Goal: Task Accomplishment & Management: Use online tool/utility

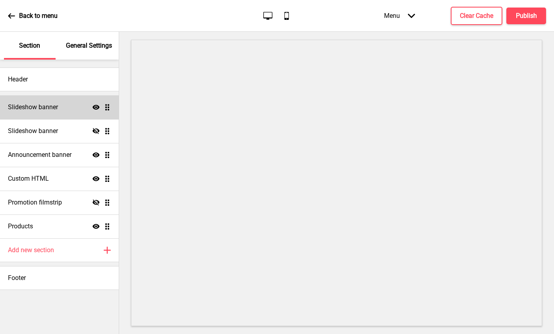
click at [35, 108] on h4 "Slideshow banner" at bounding box center [33, 107] width 50 height 9
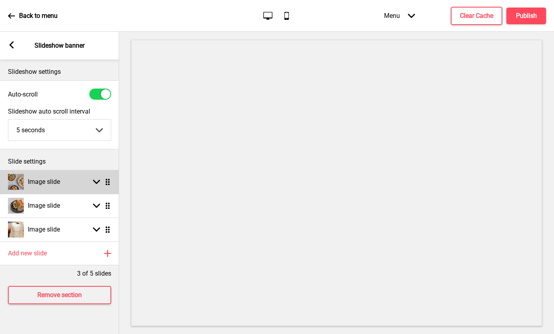
click at [93, 179] on rect at bounding box center [96, 181] width 7 height 7
select select "right"
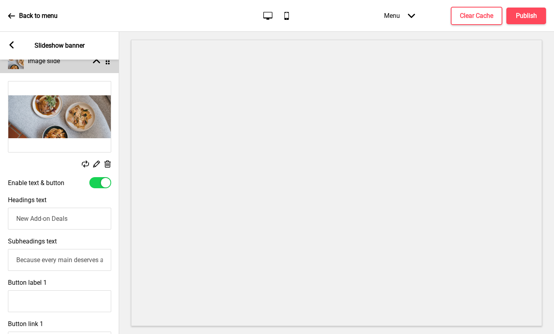
scroll to position [144, 0]
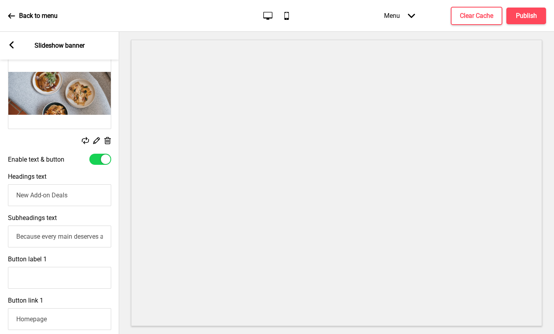
click at [97, 161] on div at bounding box center [100, 159] width 22 height 11
checkbox input "false"
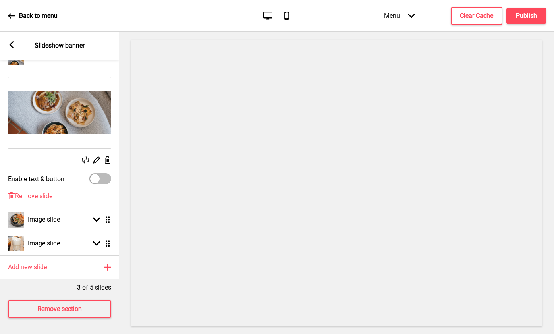
scroll to position [124, 0]
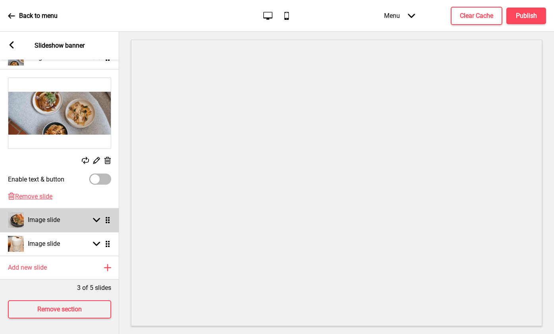
click at [68, 225] on div "Image slide Arrow down Drag" at bounding box center [59, 220] width 119 height 24
select select "right"
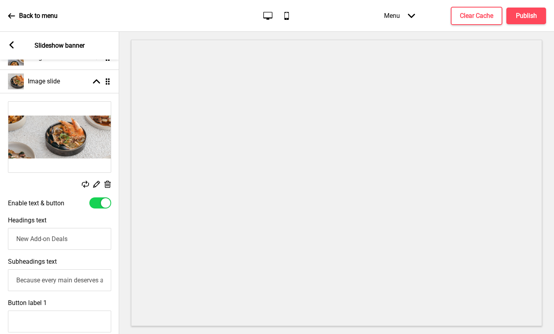
click at [104, 204] on div at bounding box center [106, 203] width 10 height 10
checkbox input "false"
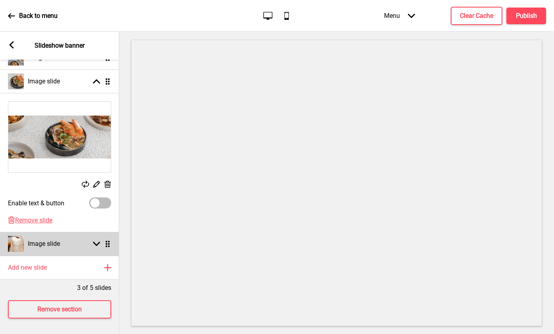
click at [63, 247] on div "Image slide Arrow down Drag" at bounding box center [59, 244] width 119 height 24
select select "right"
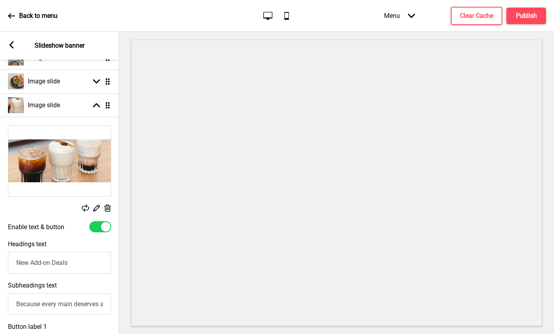
click at [103, 224] on div at bounding box center [106, 227] width 10 height 10
checkbox input "false"
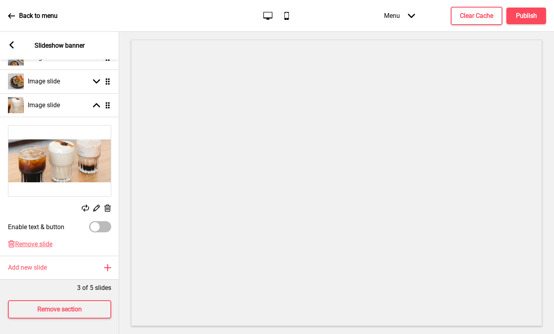
click at [10, 14] on icon at bounding box center [11, 15] width 7 height 5
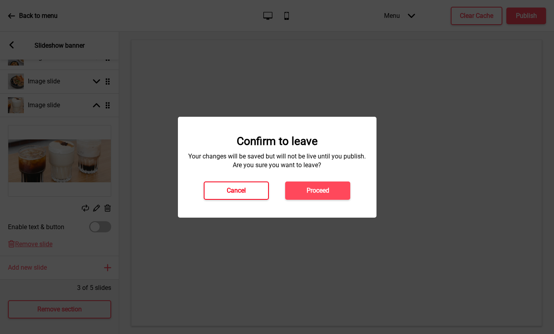
click at [247, 194] on button "Cancel" at bounding box center [236, 190] width 65 height 18
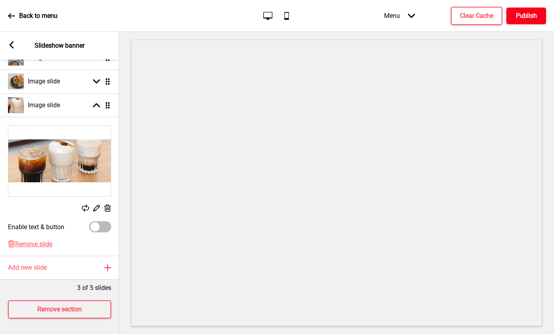
click at [531, 16] on h4 "Publish" at bounding box center [526, 16] width 21 height 9
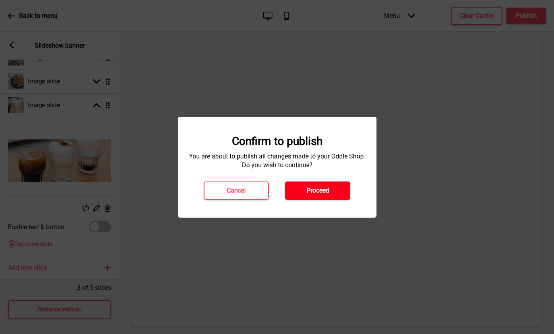
click at [326, 196] on button "Proceed" at bounding box center [317, 190] width 65 height 18
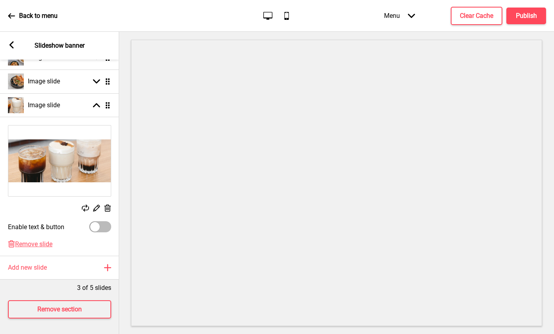
click at [15, 19] on div "Back to menu" at bounding box center [33, 15] width 50 height 21
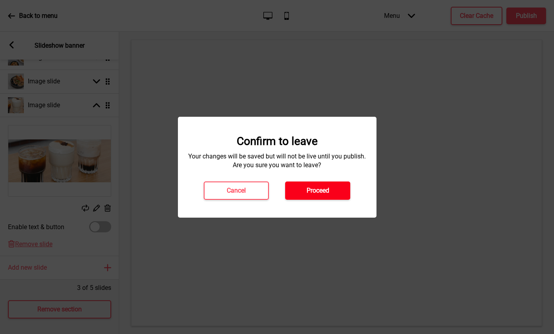
click at [314, 196] on button "Proceed" at bounding box center [317, 190] width 65 height 18
